Goal: Task Accomplishment & Management: Manage account settings

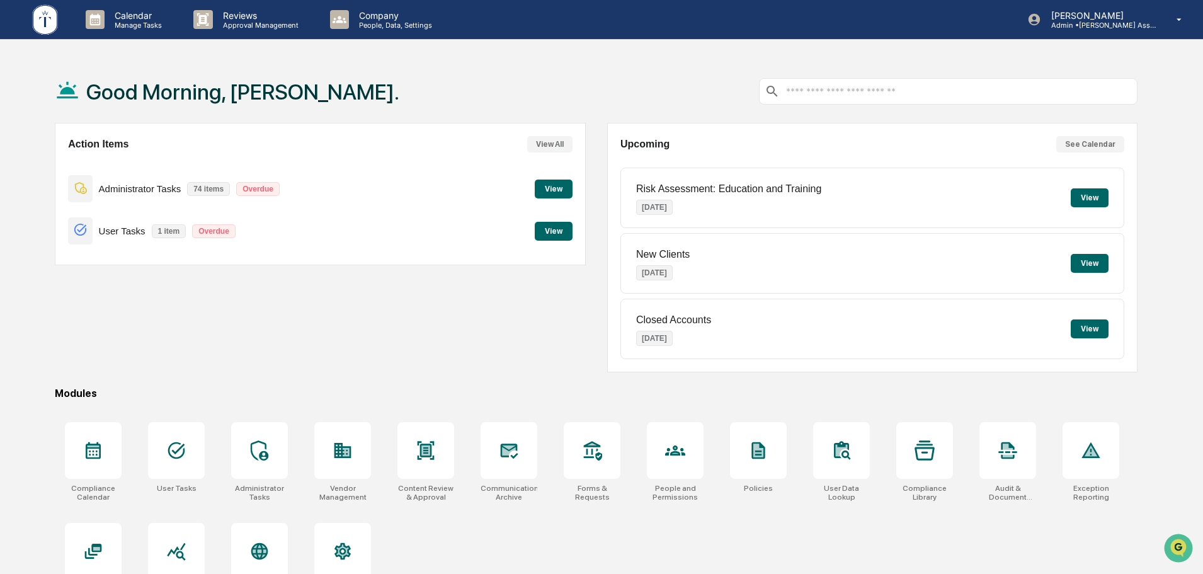
click at [543, 326] on div "Action Items View All Administrator Tasks 74 items Overdue View User Tasks 1 it…" at bounding box center [320, 247] width 530 height 249
click at [553, 228] on button "View" at bounding box center [554, 231] width 38 height 19
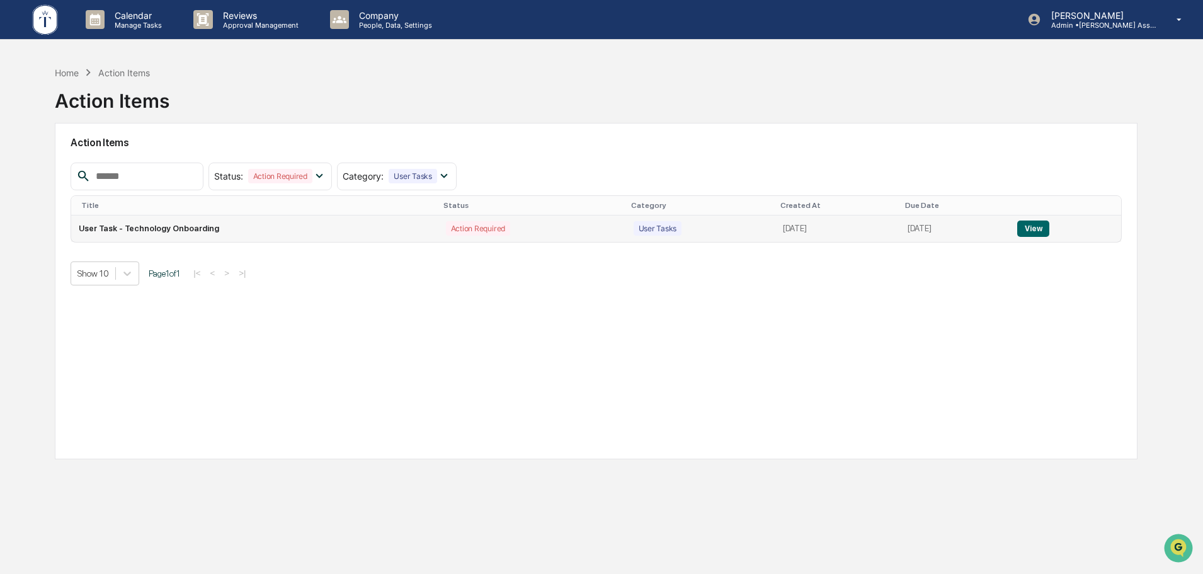
click at [1035, 229] on button "View" at bounding box center [1033, 228] width 32 height 16
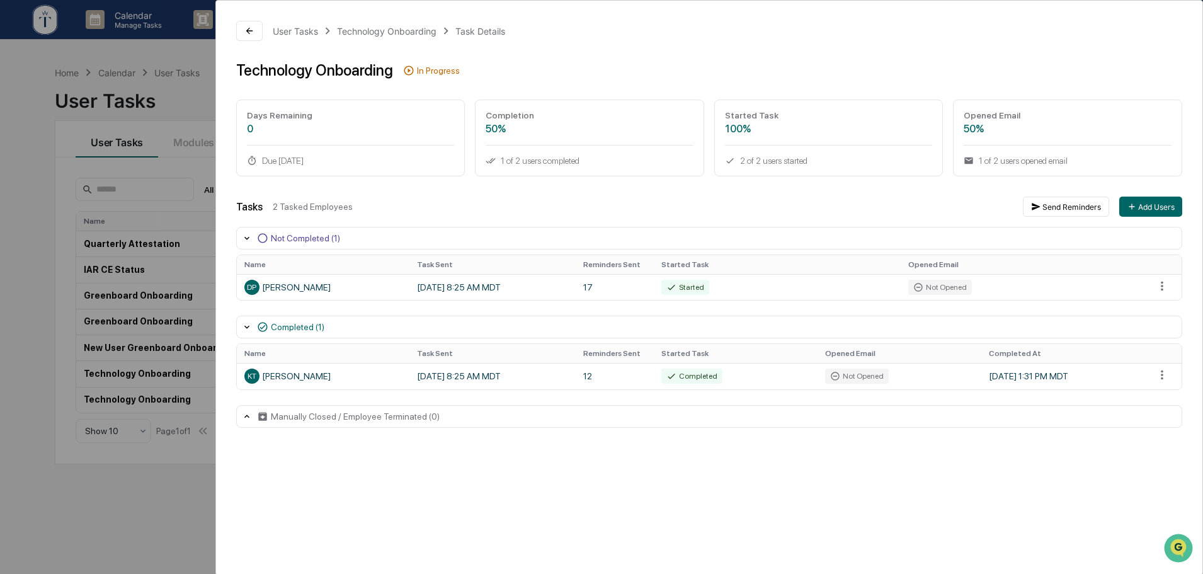
click at [185, 172] on div "User Tasks Technology Onboarding Task Details Technology Onboarding In Progress…" at bounding box center [601, 287] width 1203 height 574
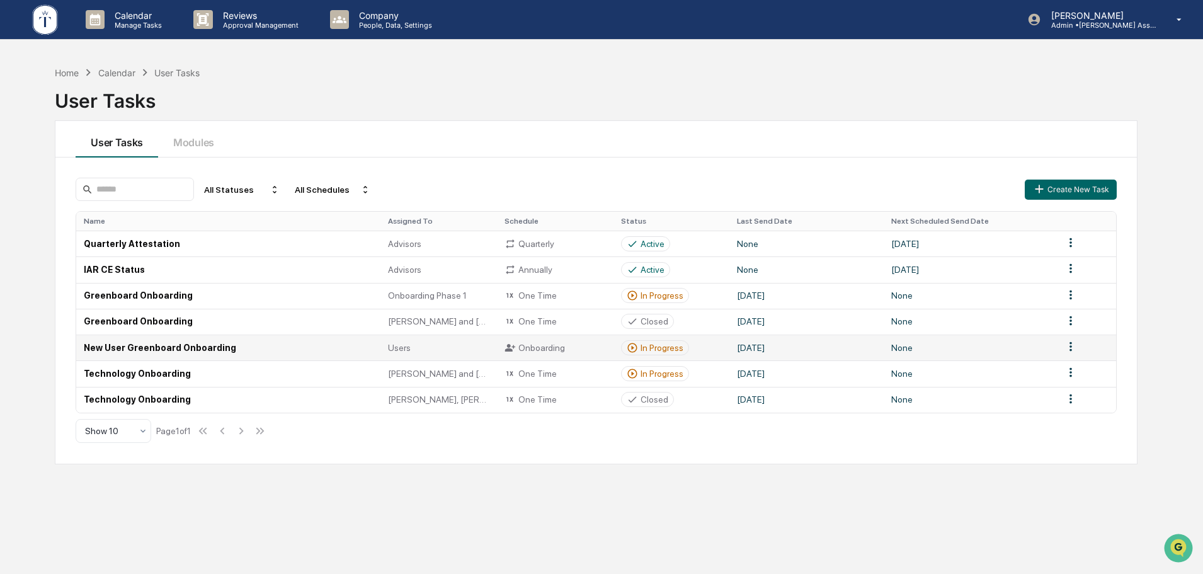
click at [648, 349] on div "In Progress" at bounding box center [662, 348] width 43 height 10
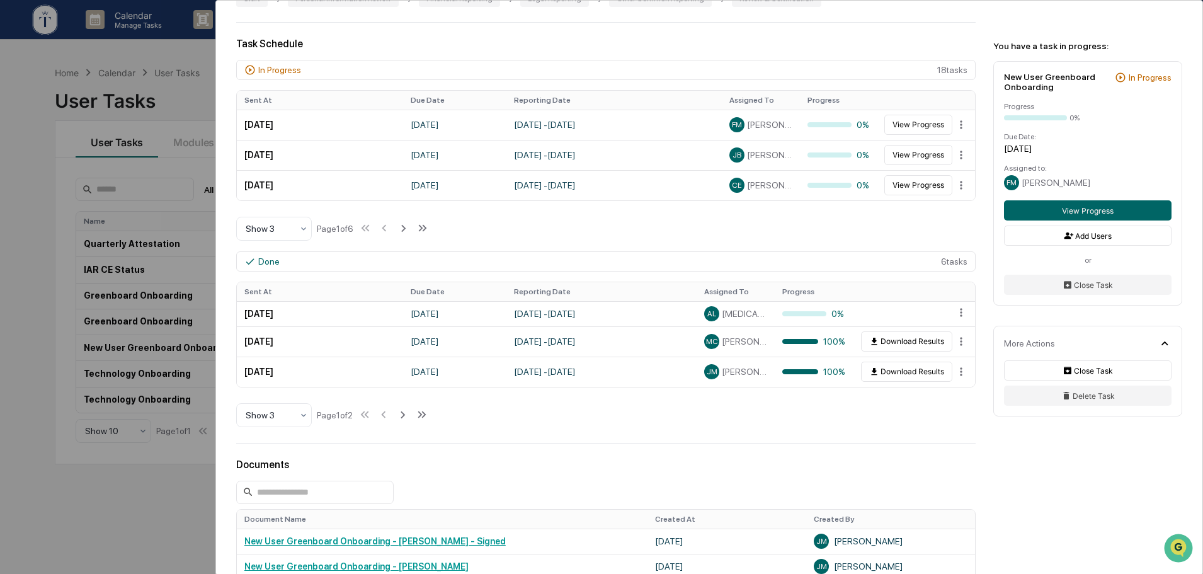
scroll to position [358, 0]
click at [429, 418] on icon at bounding box center [422, 416] width 14 height 14
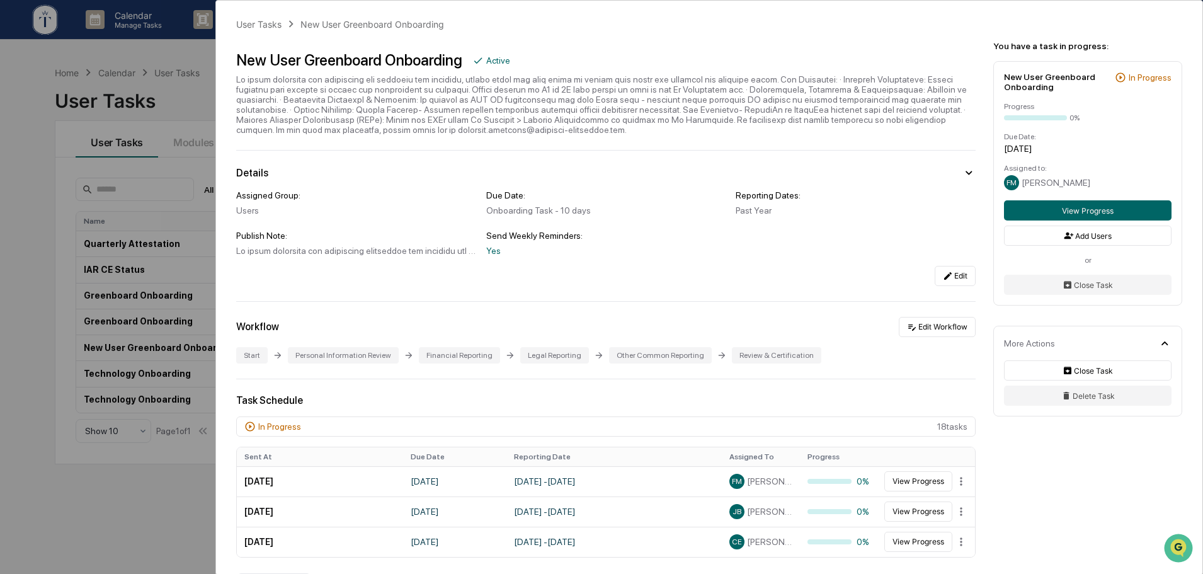
scroll to position [0, 0]
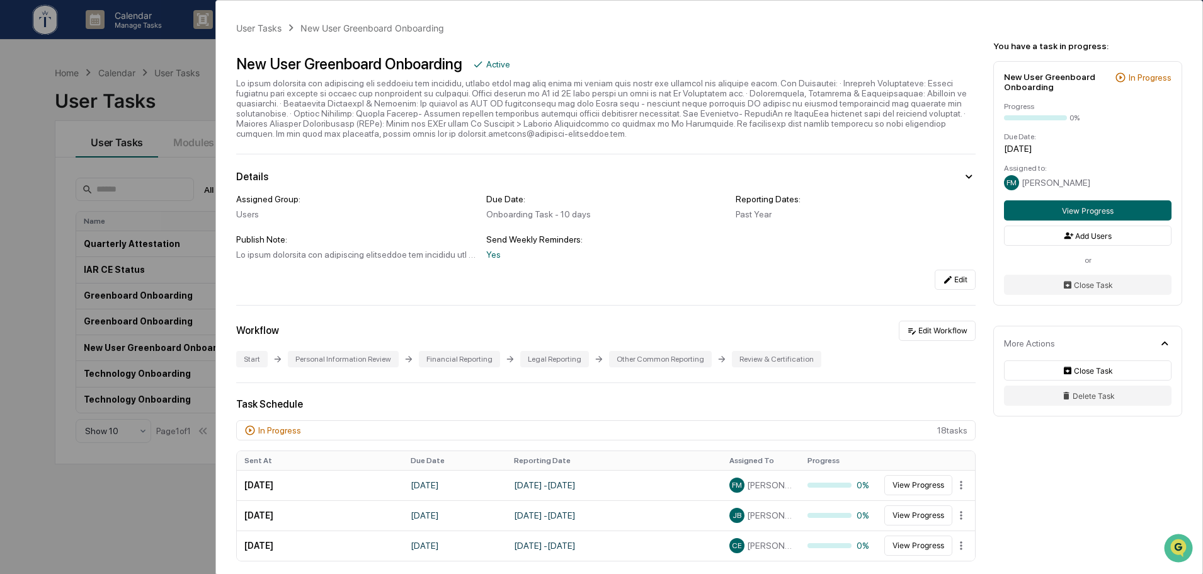
click at [169, 164] on div "User Tasks New User Greenboard Onboarding New User Greenboard Onboarding Active…" at bounding box center [601, 287] width 1203 height 574
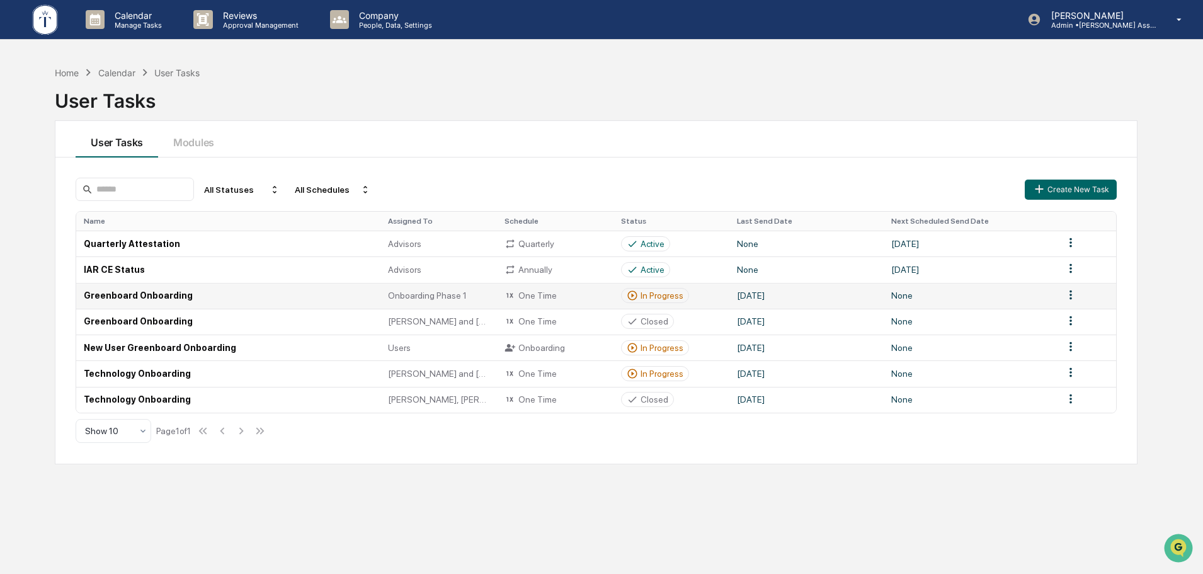
click at [651, 295] on div "In Progress" at bounding box center [662, 295] width 43 height 10
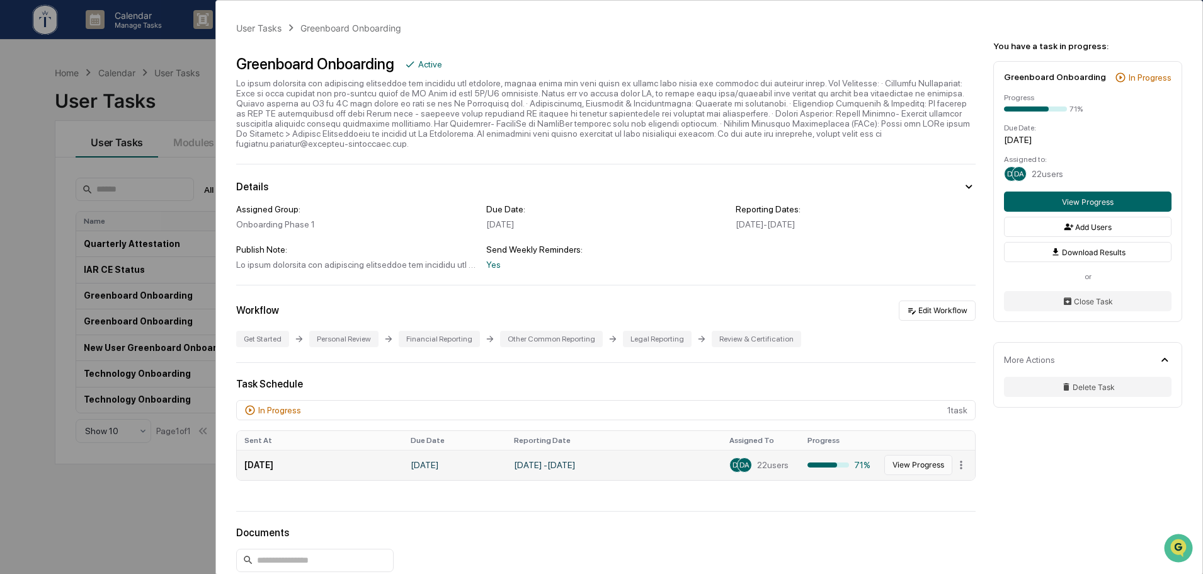
click at [909, 455] on button "View Progress" at bounding box center [918, 465] width 68 height 20
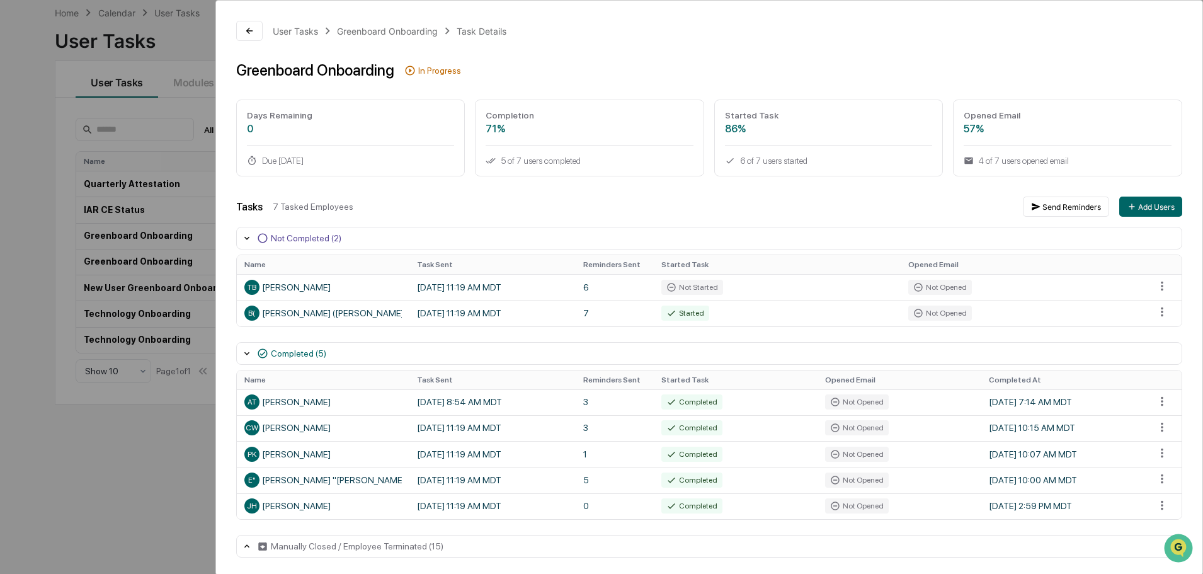
click at [469, 544] on div "Manually Closed / Employee Terminated (15)" at bounding box center [709, 546] width 946 height 23
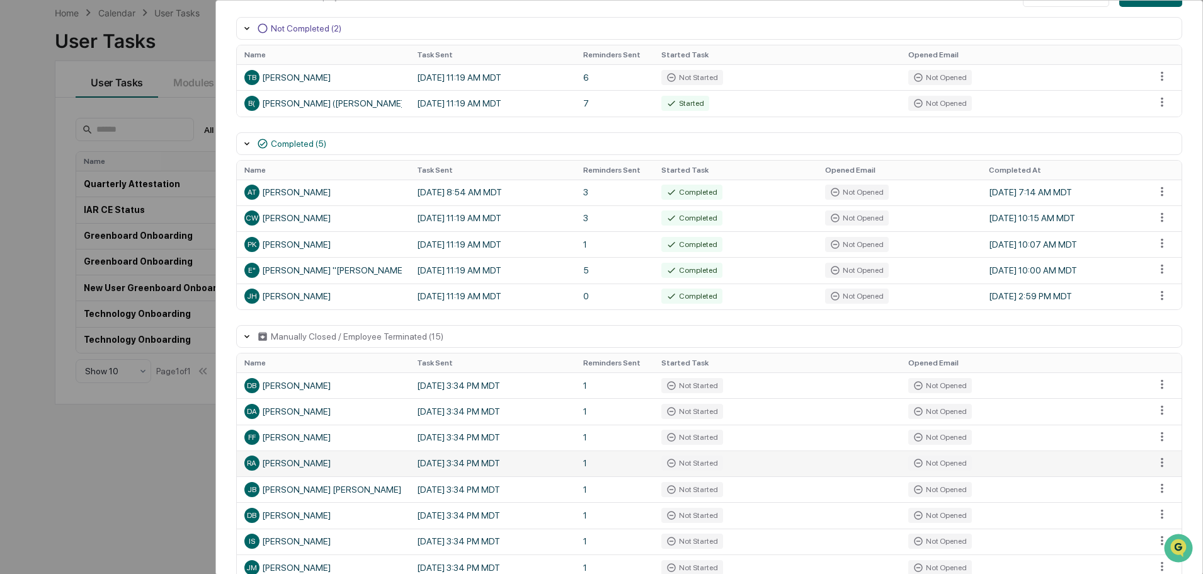
scroll to position [423, 0]
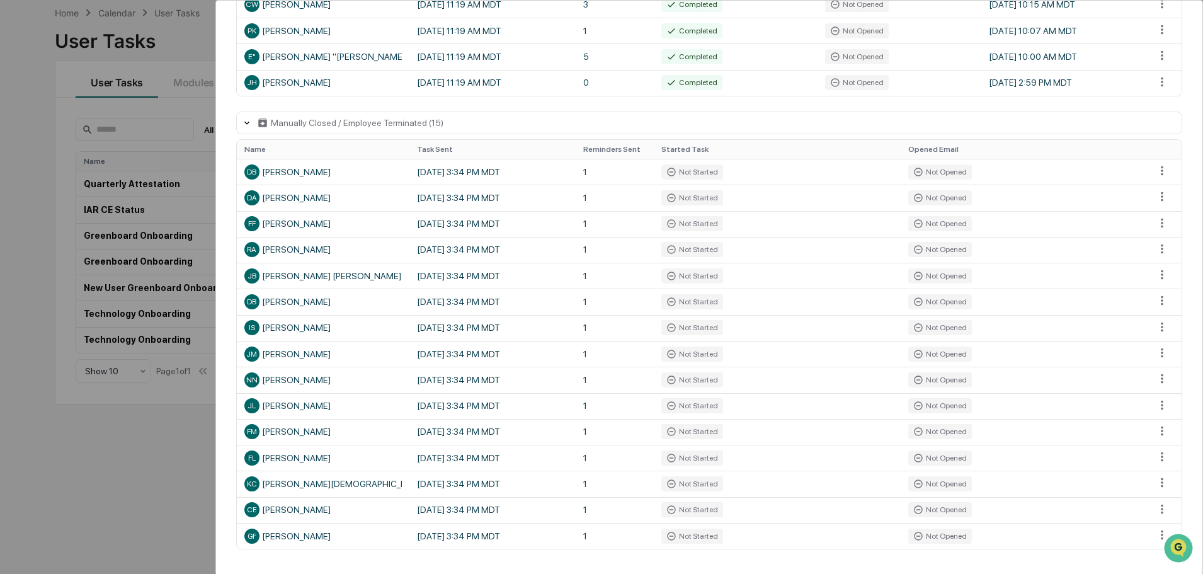
click at [123, 459] on div "User Tasks Greenboard Onboarding Task Details Greenboard Onboarding In Progress…" at bounding box center [601, 287] width 1203 height 574
